Goal: Transaction & Acquisition: Purchase product/service

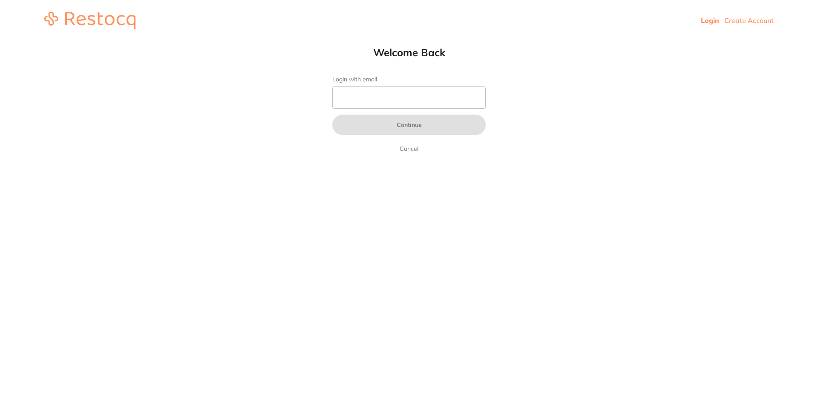
click at [380, 107] on input "Login with email" at bounding box center [408, 97] width 153 height 22
type input "[EMAIL_ADDRESS][DOMAIN_NAME]"
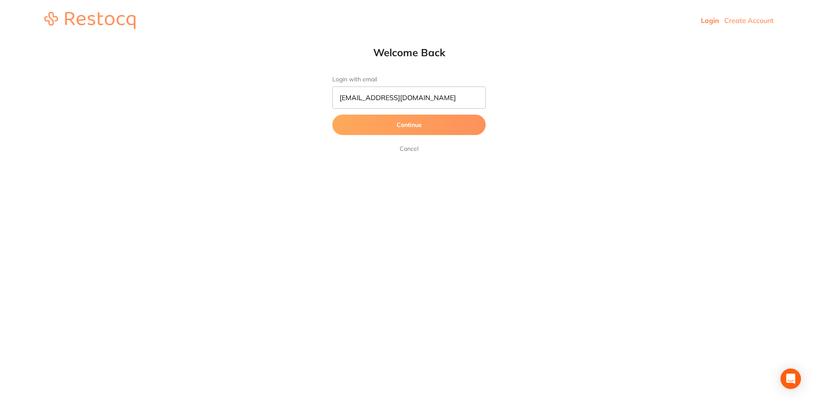
click at [431, 128] on button "Continue" at bounding box center [408, 125] width 153 height 20
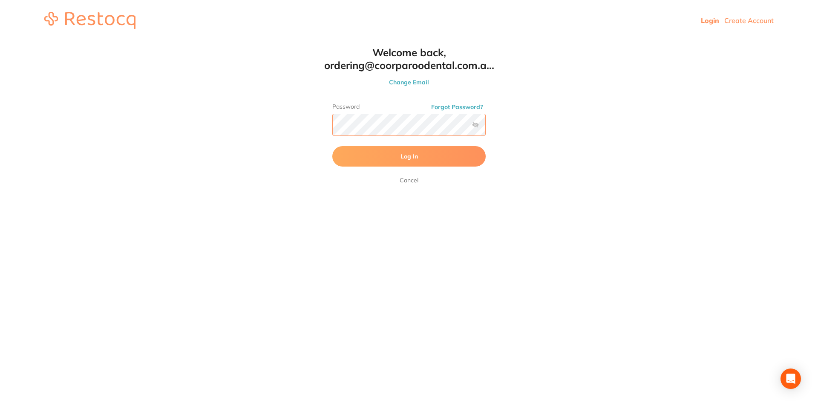
click at [332, 146] on button "Log In" at bounding box center [408, 156] width 153 height 20
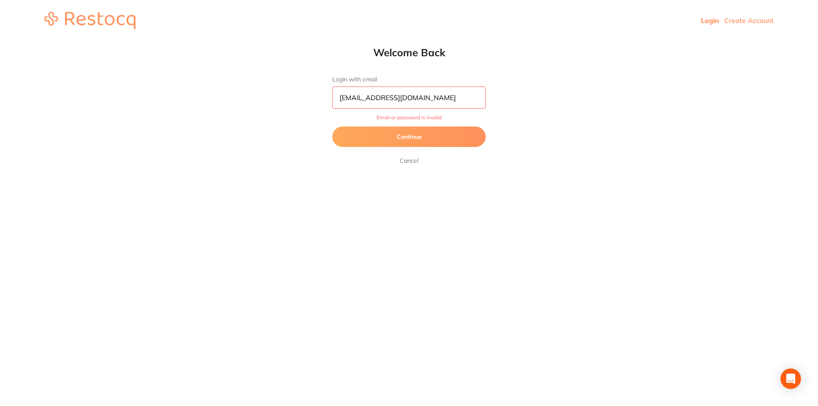
click at [418, 140] on button "Continue" at bounding box center [408, 137] width 153 height 20
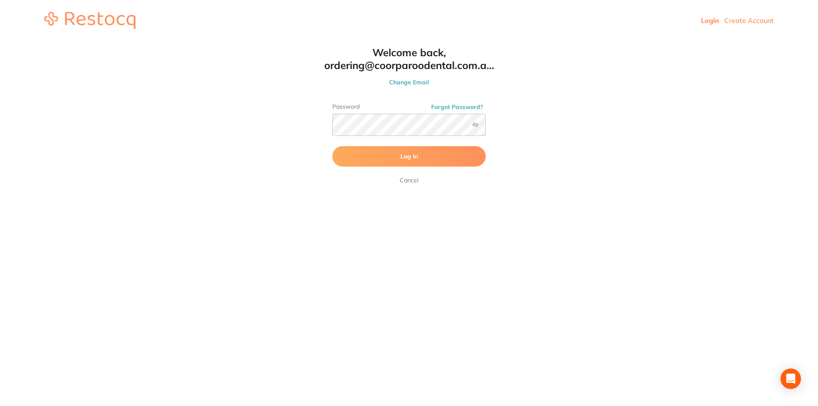
click at [474, 124] on label at bounding box center [475, 124] width 7 height 7
click at [486, 127] on input "checkbox" at bounding box center [486, 127] width 0 height 0
click at [415, 151] on button "Log In" at bounding box center [408, 156] width 153 height 20
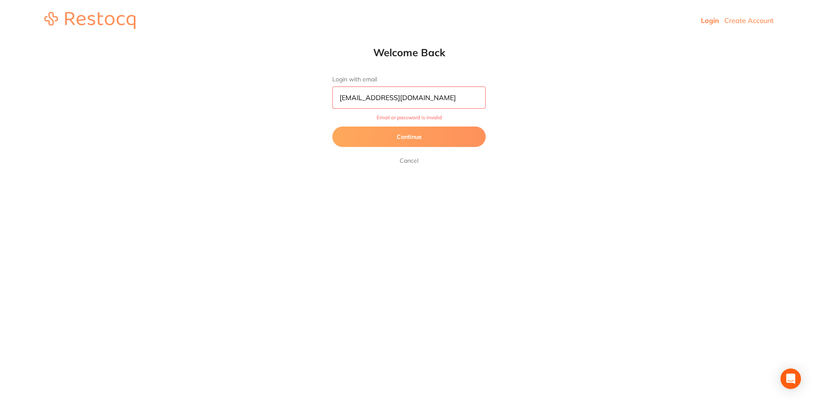
drag, startPoint x: 462, startPoint y: 99, endPoint x: 204, endPoint y: 109, distance: 258.4
click at [204, 41] on html "Login Create Account Welcome Back Login with email [EMAIL_ADDRESS][DOMAIN_NAME]…" at bounding box center [409, 20] width 818 height 41
click at [374, 138] on button "Continue" at bounding box center [408, 137] width 153 height 20
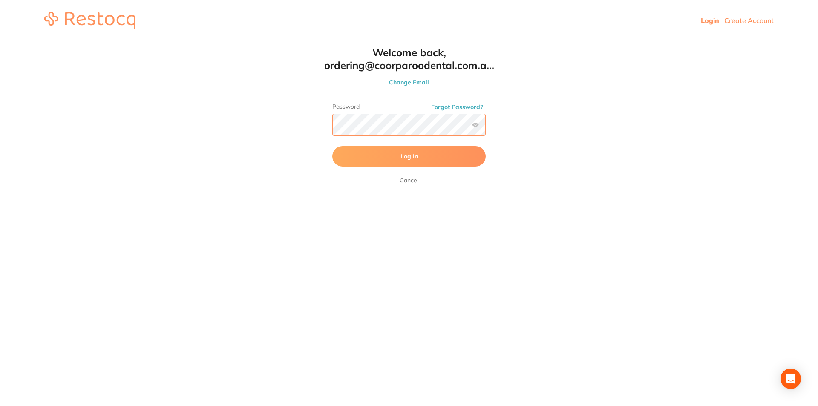
click at [332, 146] on button "Log In" at bounding box center [408, 156] width 153 height 20
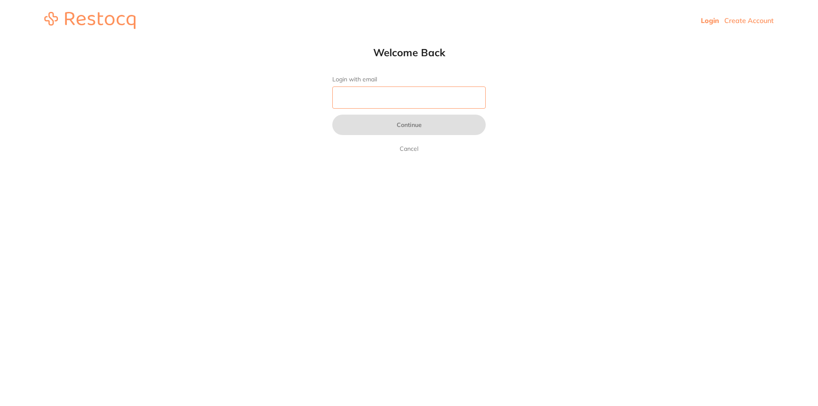
click at [366, 94] on input "Login with email" at bounding box center [408, 97] width 153 height 22
type input "[EMAIL_ADDRESS][DOMAIN_NAME]"
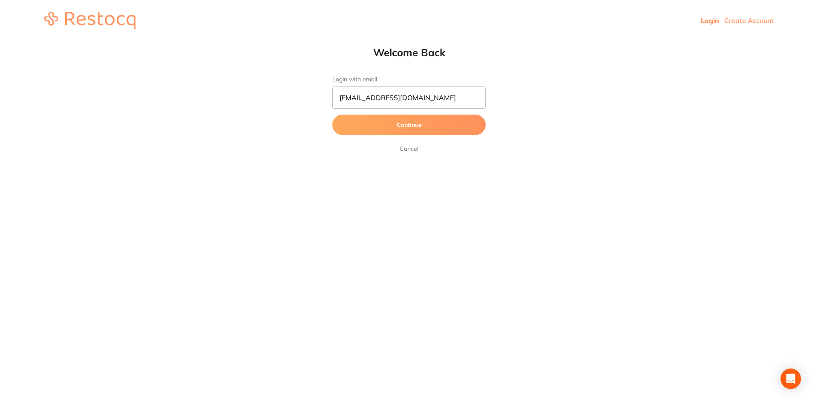
click at [406, 123] on button "Continue" at bounding box center [408, 125] width 153 height 20
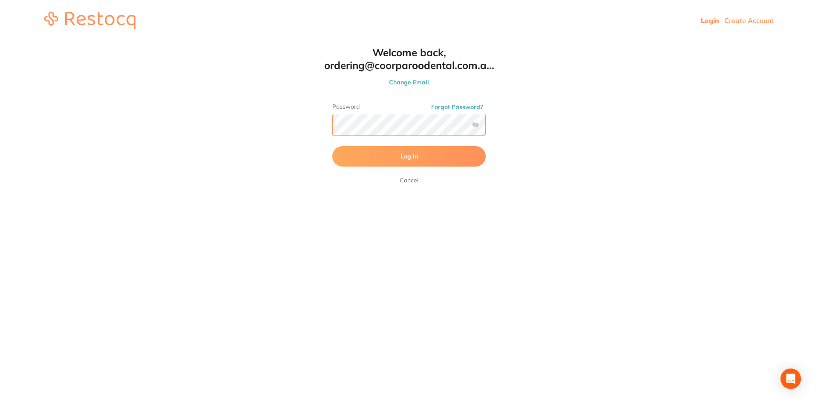
click at [332, 146] on button "Log In" at bounding box center [408, 156] width 153 height 20
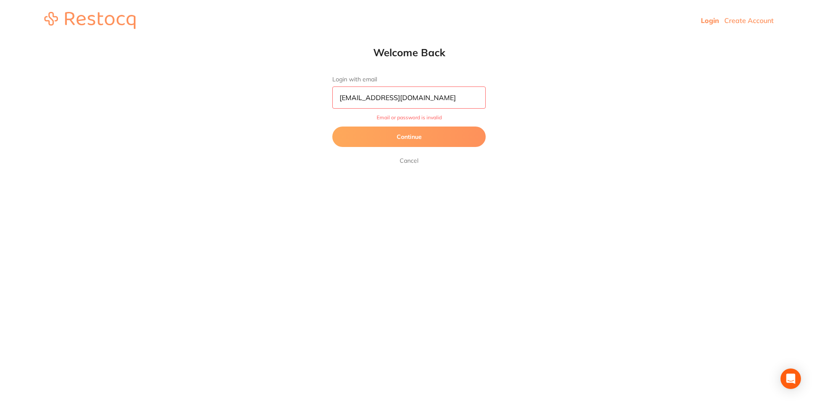
click at [394, 134] on button "Continue" at bounding box center [408, 137] width 153 height 20
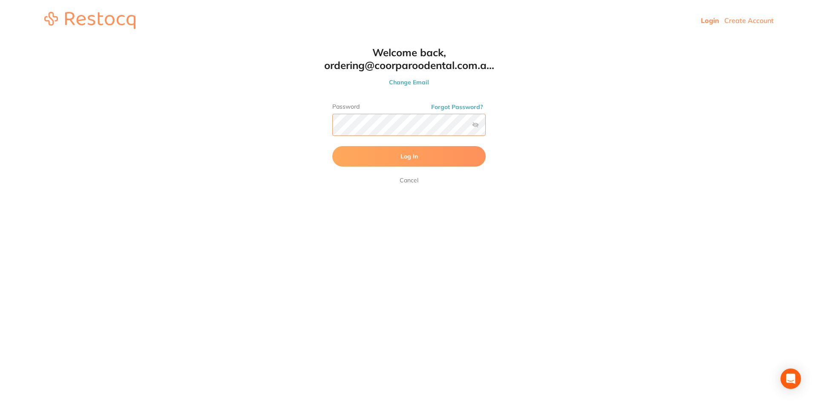
click at [241, 41] on html "Login Create Account Welcome Back Login with email [EMAIL_ADDRESS][DOMAIN_NAME]…" at bounding box center [409, 20] width 818 height 41
click at [332, 146] on button "Log In" at bounding box center [408, 156] width 153 height 20
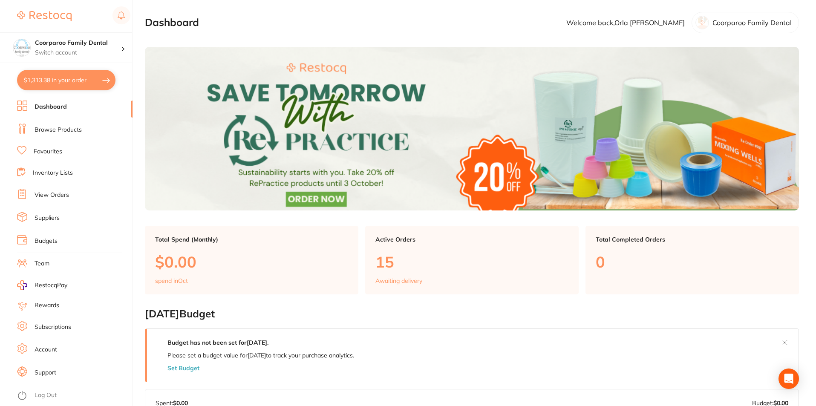
click at [76, 72] on button "$1,313.38 in your order" at bounding box center [66, 80] width 98 height 20
checkbox input "true"
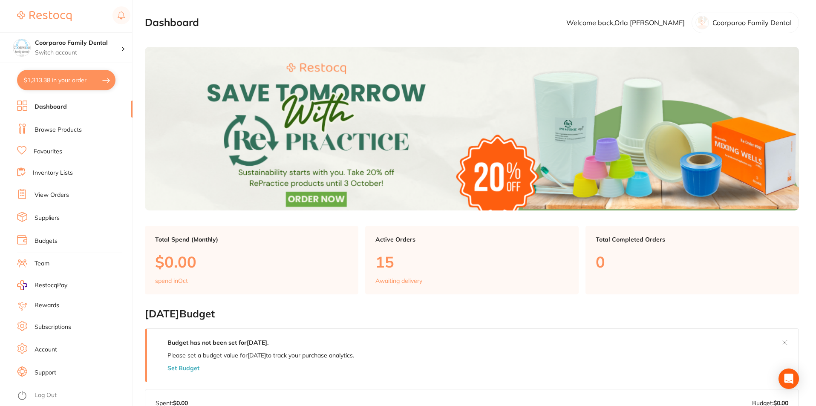
checkbox input "true"
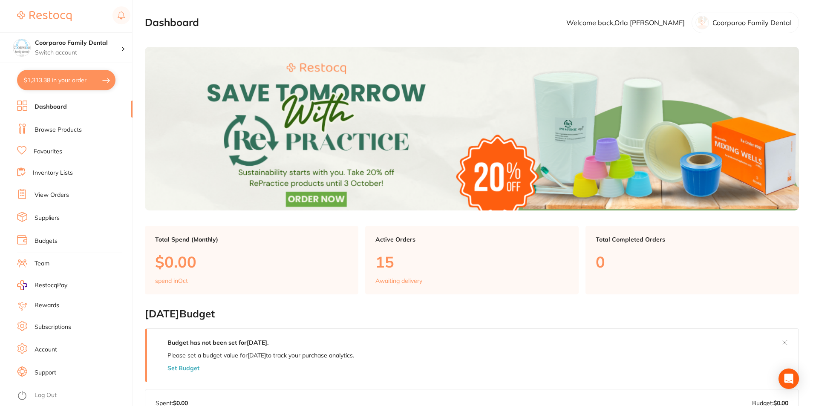
checkbox input "true"
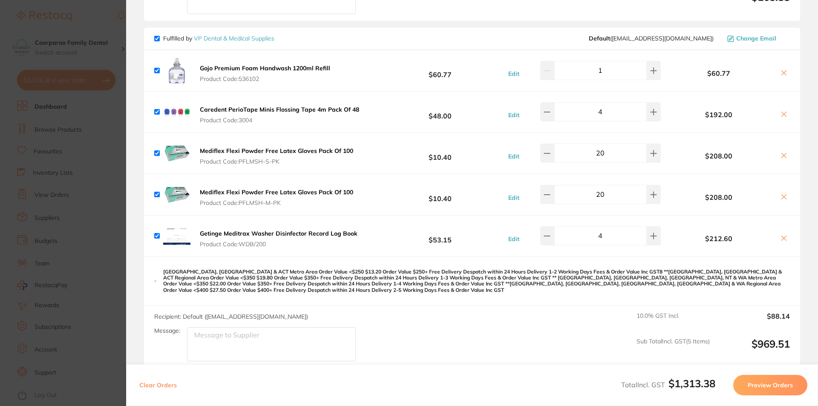
scroll to position [522, 0]
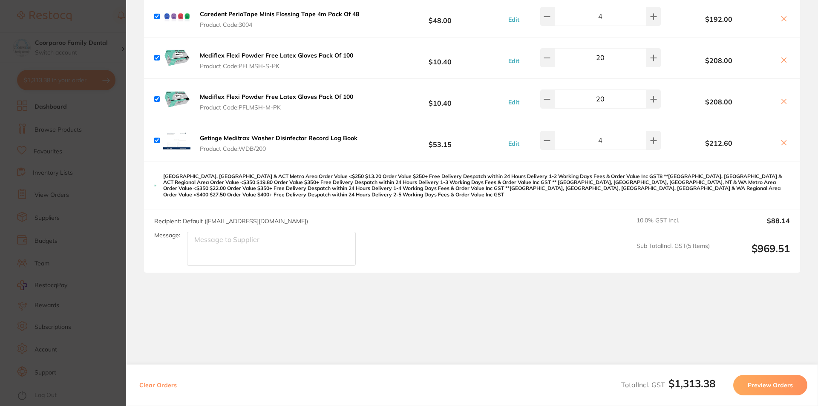
click at [776, 386] on button "Preview Orders" at bounding box center [770, 385] width 74 height 20
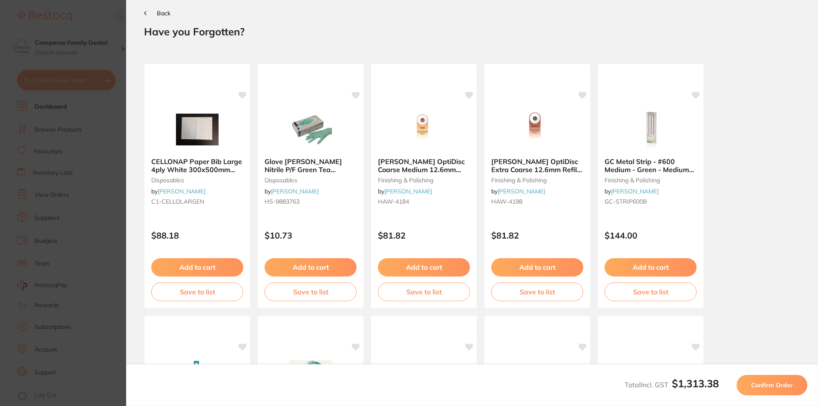
scroll to position [0, 0]
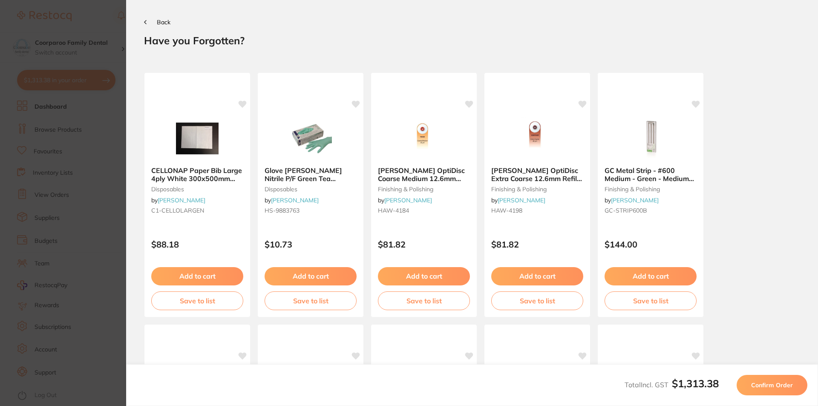
click at [770, 387] on span "Confirm Order" at bounding box center [772, 385] width 42 height 8
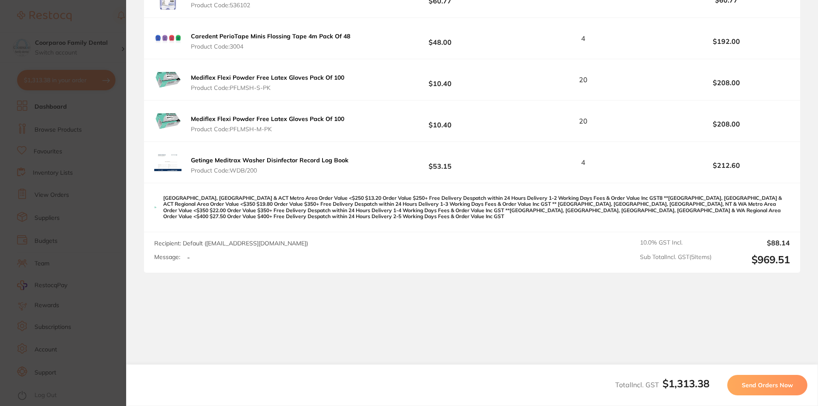
click at [759, 382] on span "Send Orders Now" at bounding box center [767, 385] width 51 height 8
